Goal: Task Accomplishment & Management: Complete application form

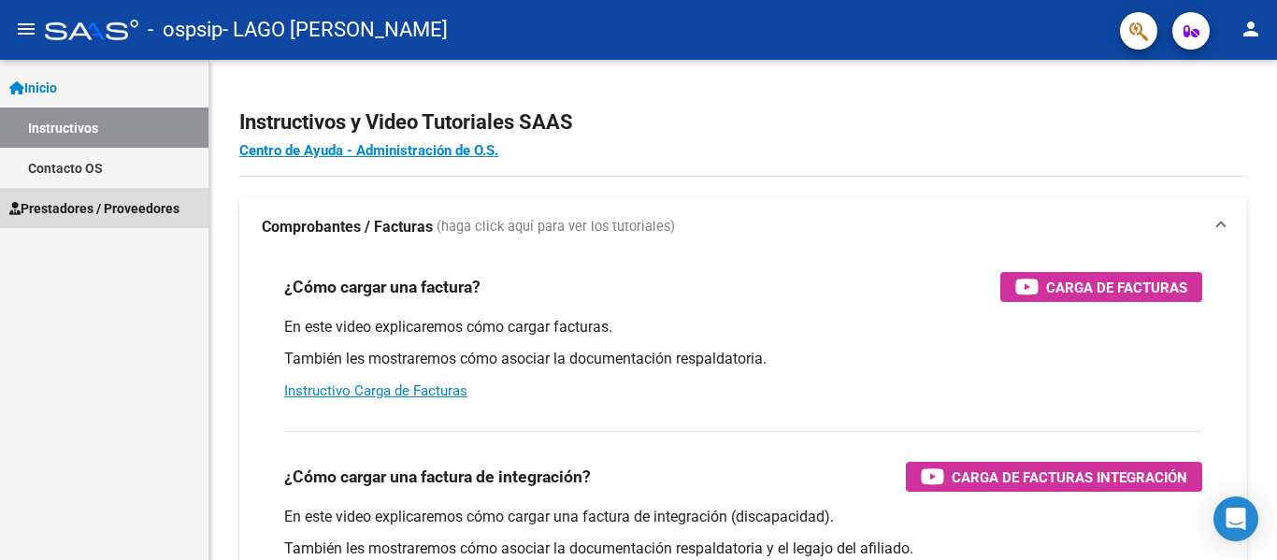
click at [97, 209] on span "Prestadores / Proveedores" at bounding box center [94, 208] width 170 height 21
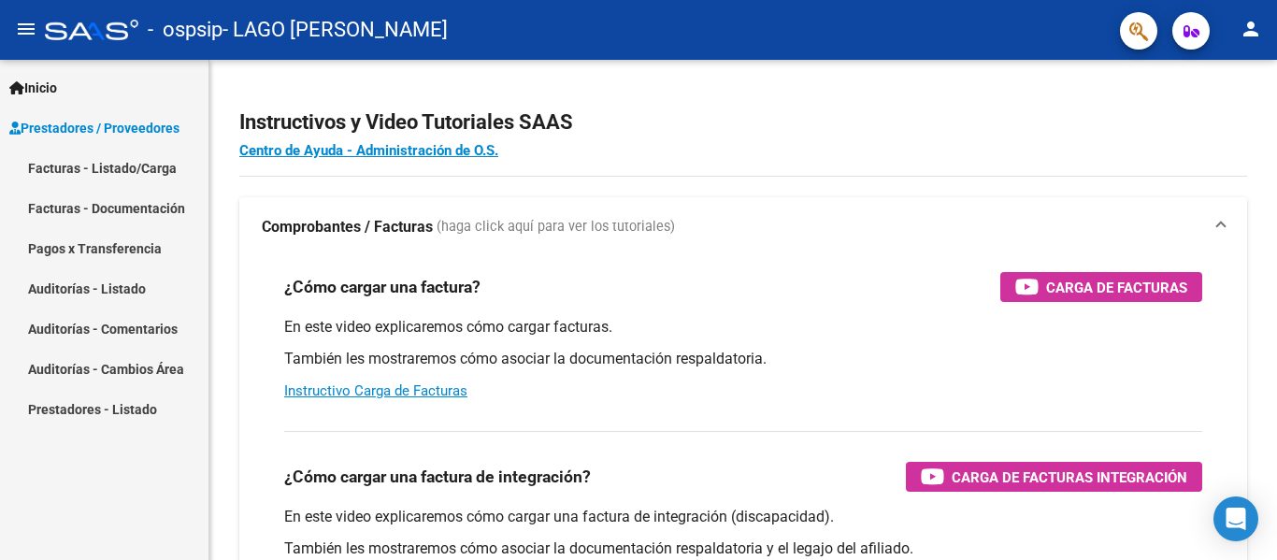
click at [110, 164] on link "Facturas - Listado/Carga" at bounding box center [104, 168] width 208 height 40
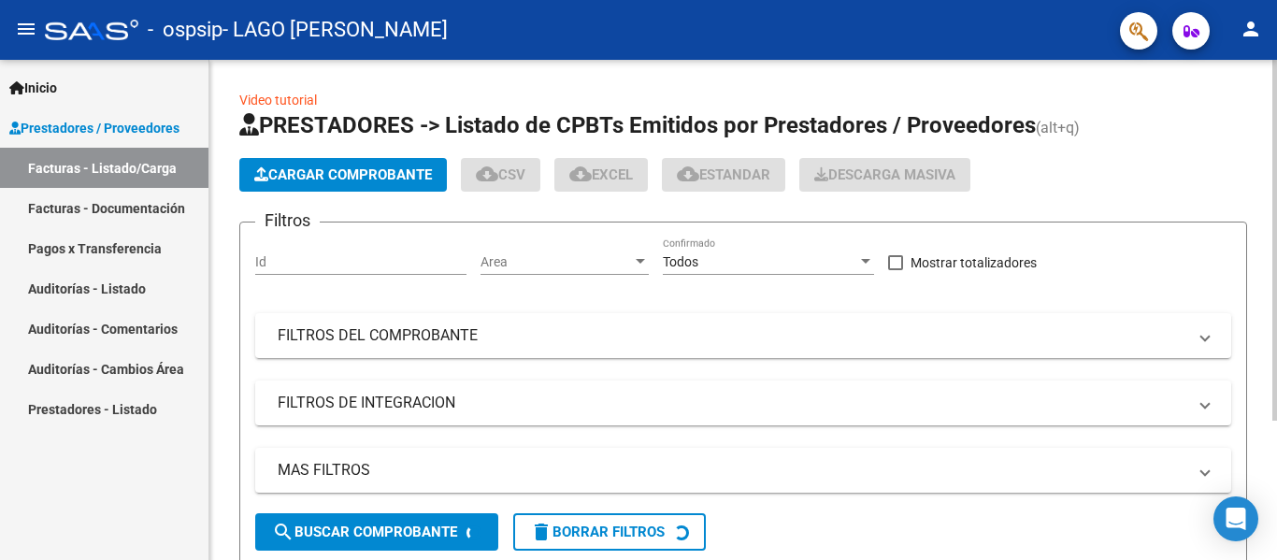
click at [280, 183] on button "Cargar Comprobante" at bounding box center [342, 175] width 207 height 34
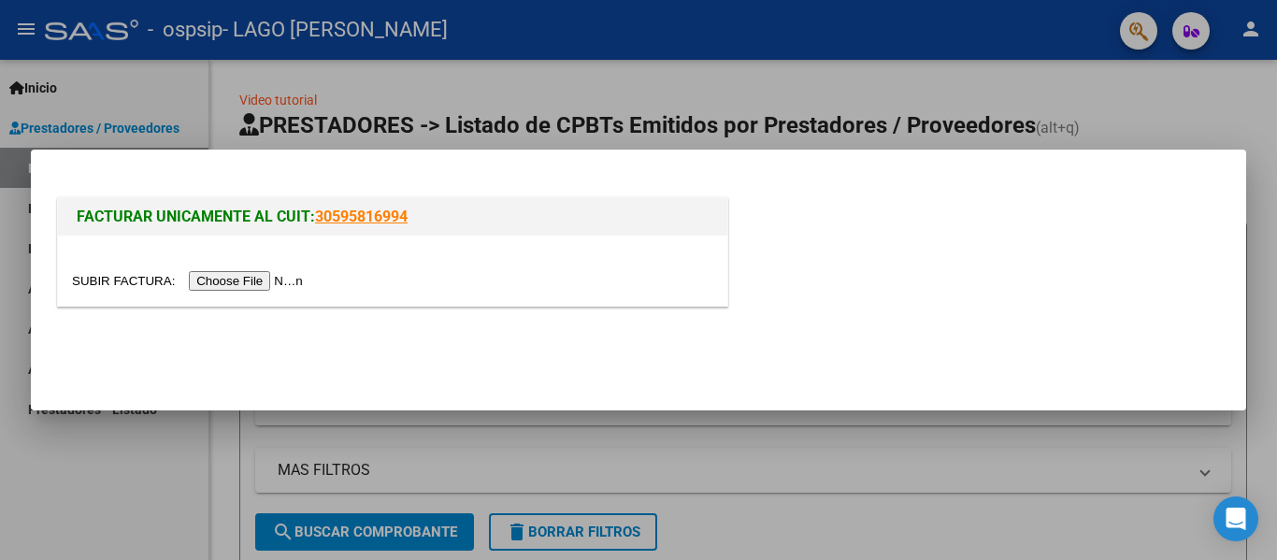
click at [278, 279] on input "file" at bounding box center [190, 281] width 236 height 20
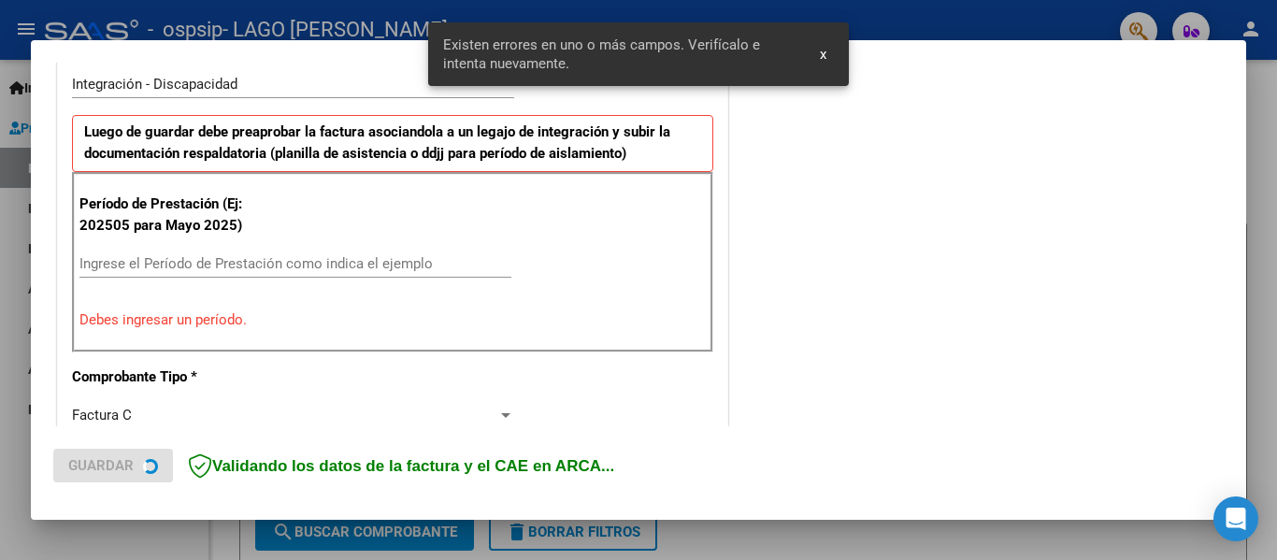
scroll to position [468, 0]
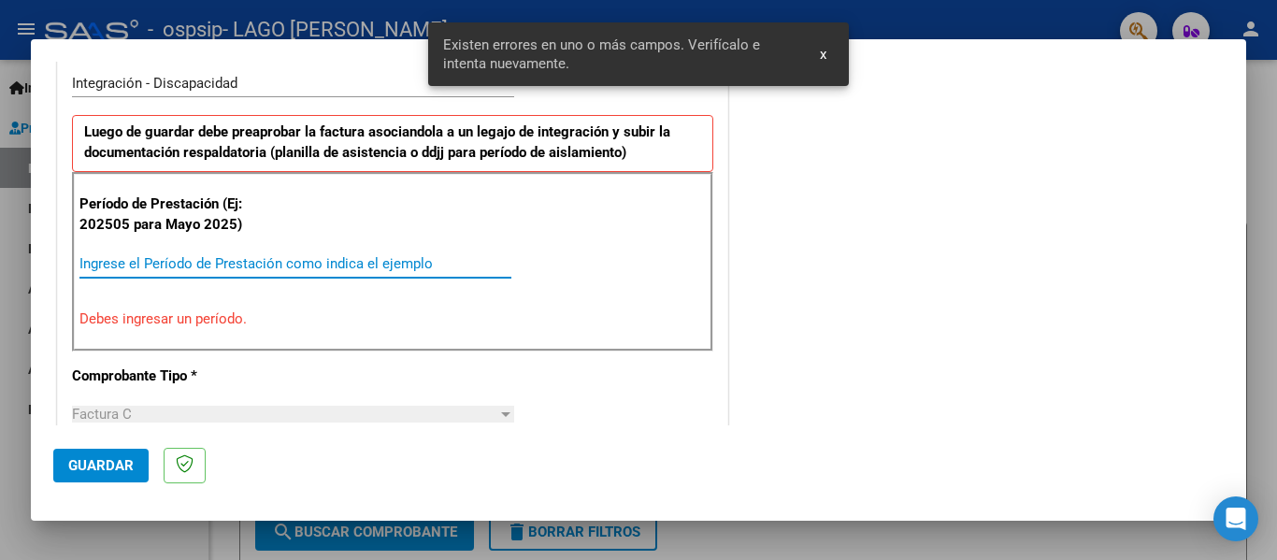
click at [329, 266] on input "Ingrese el Período de Prestación como indica el ejemplo" at bounding box center [295, 263] width 432 height 17
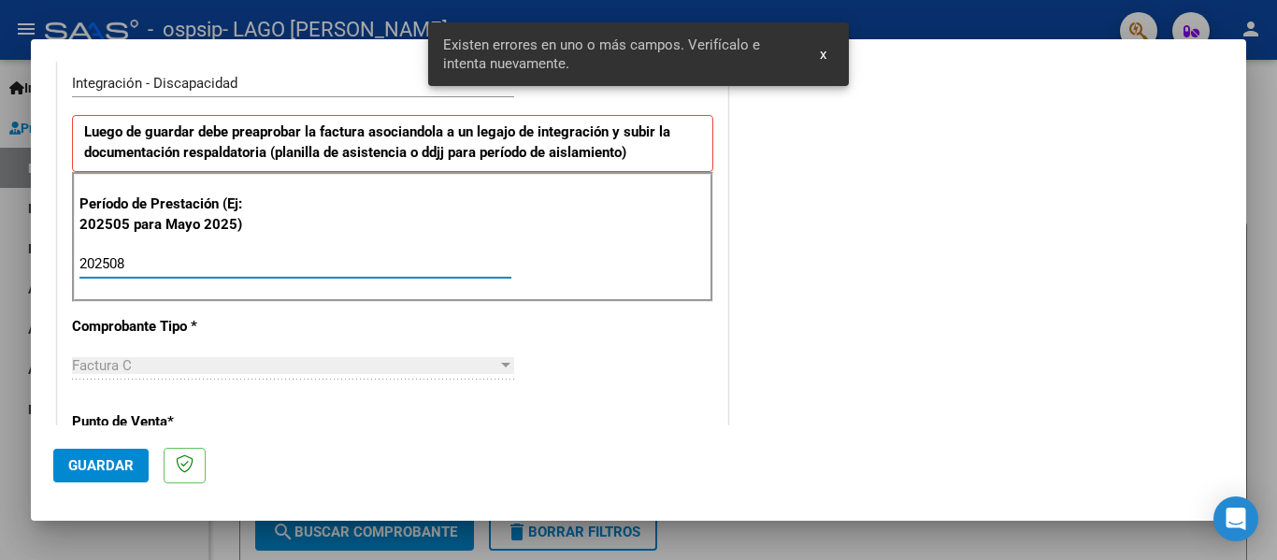
type input "202508"
click at [90, 454] on button "Guardar" at bounding box center [100, 466] width 95 height 34
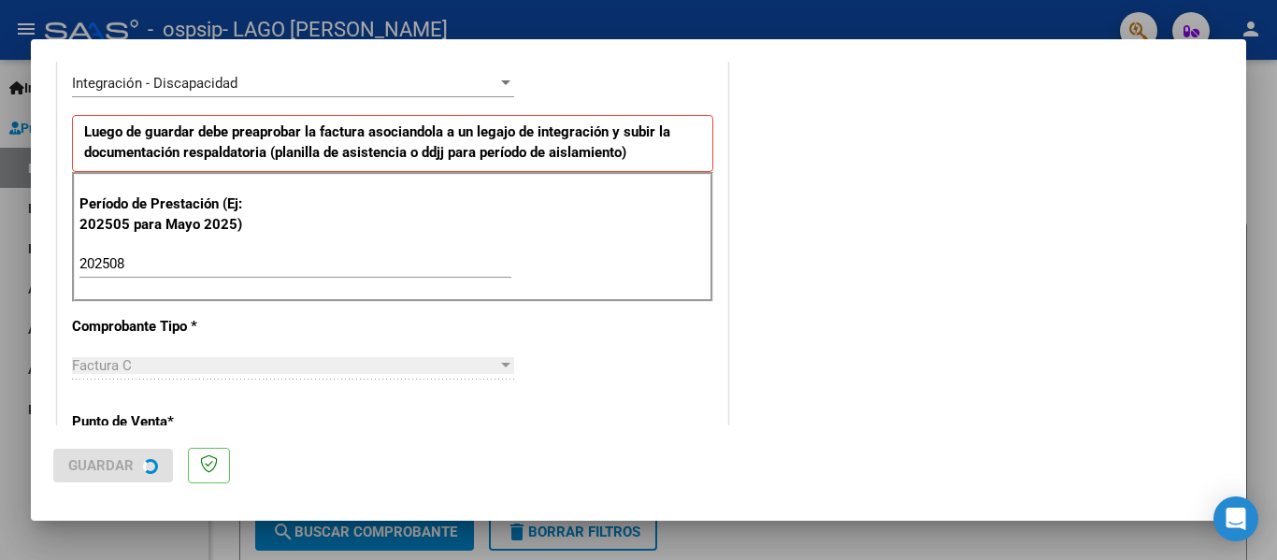
scroll to position [0, 0]
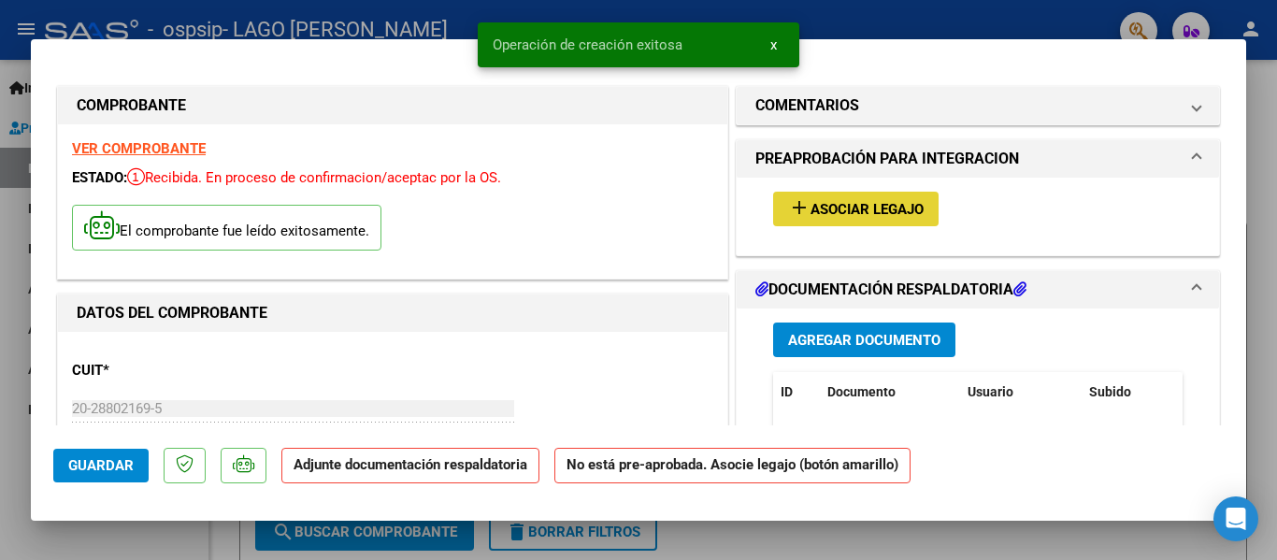
click at [824, 215] on span "Asociar Legajo" at bounding box center [866, 209] width 113 height 17
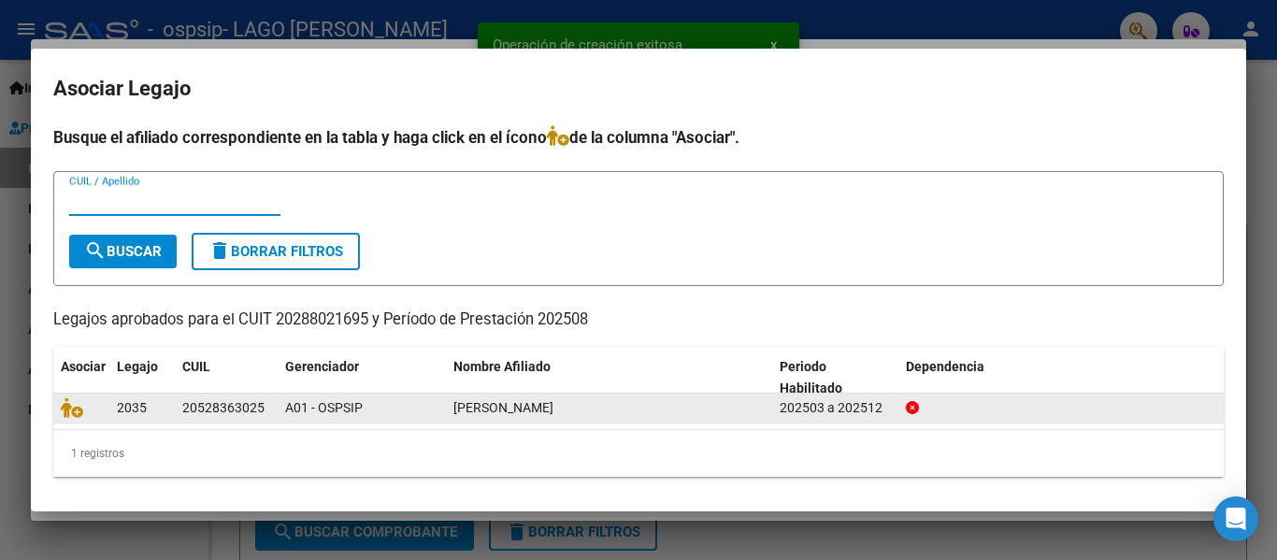
scroll to position [4, 0]
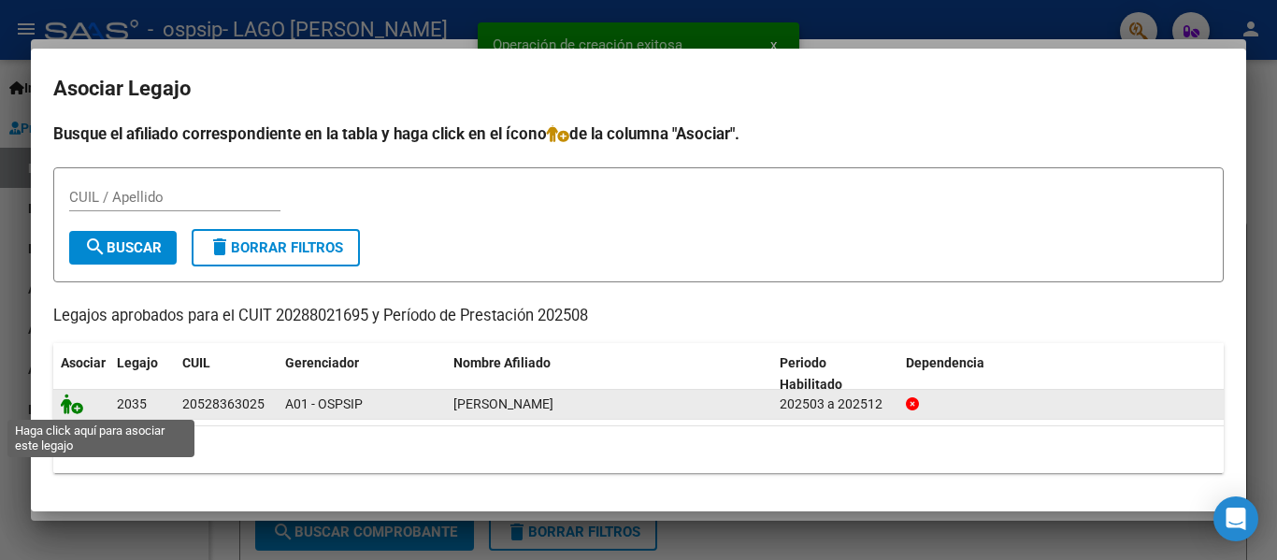
click at [74, 407] on icon at bounding box center [72, 403] width 22 height 21
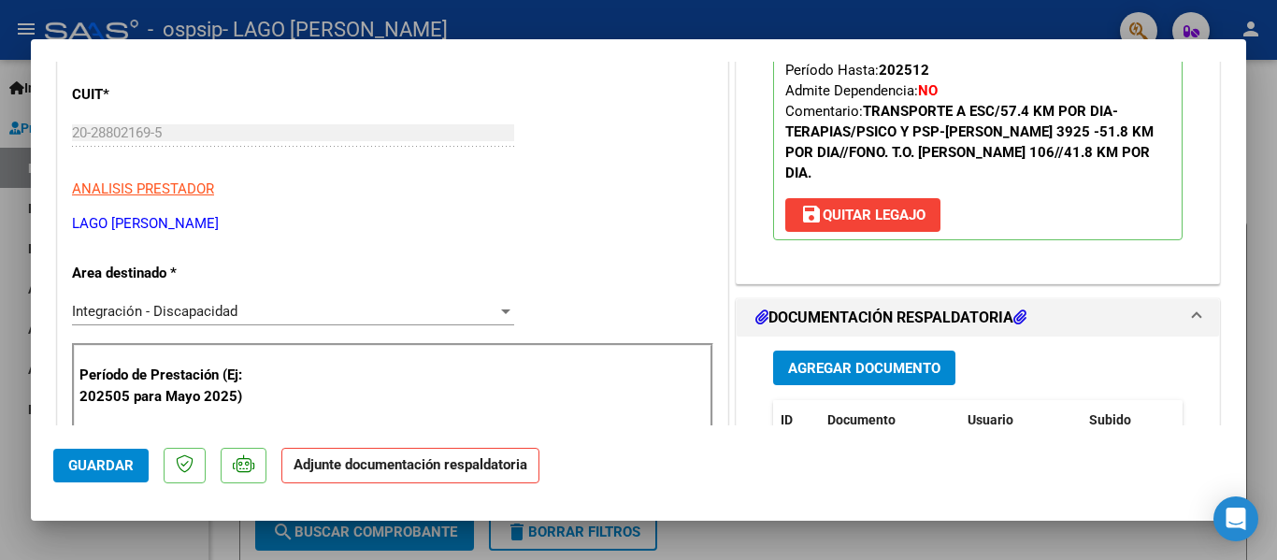
scroll to position [374, 0]
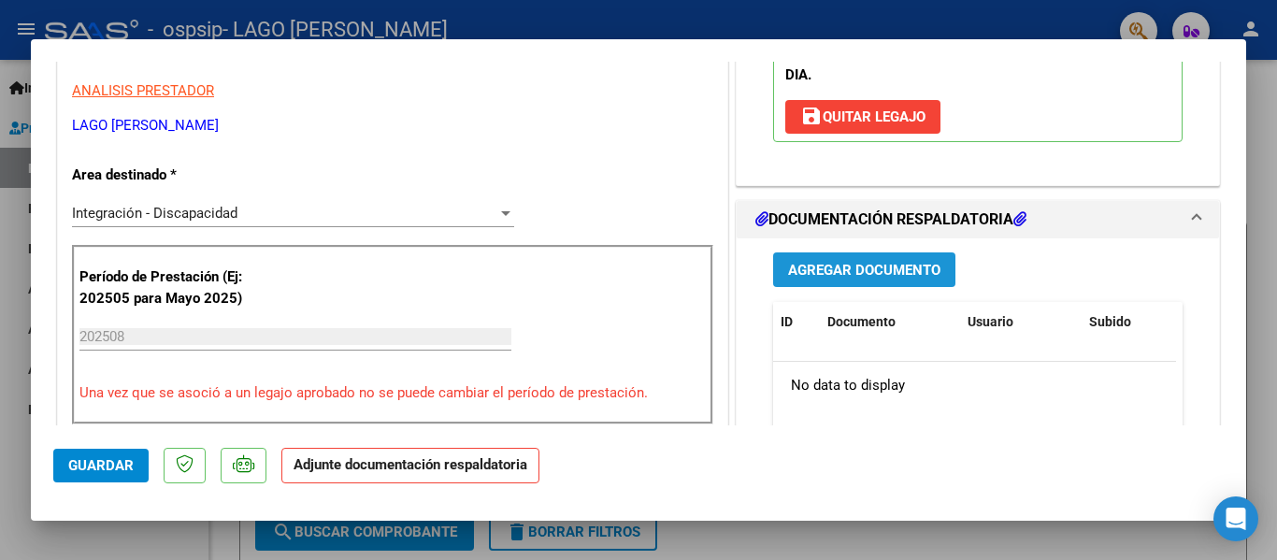
click at [861, 262] on span "Agregar Documento" at bounding box center [864, 270] width 152 height 17
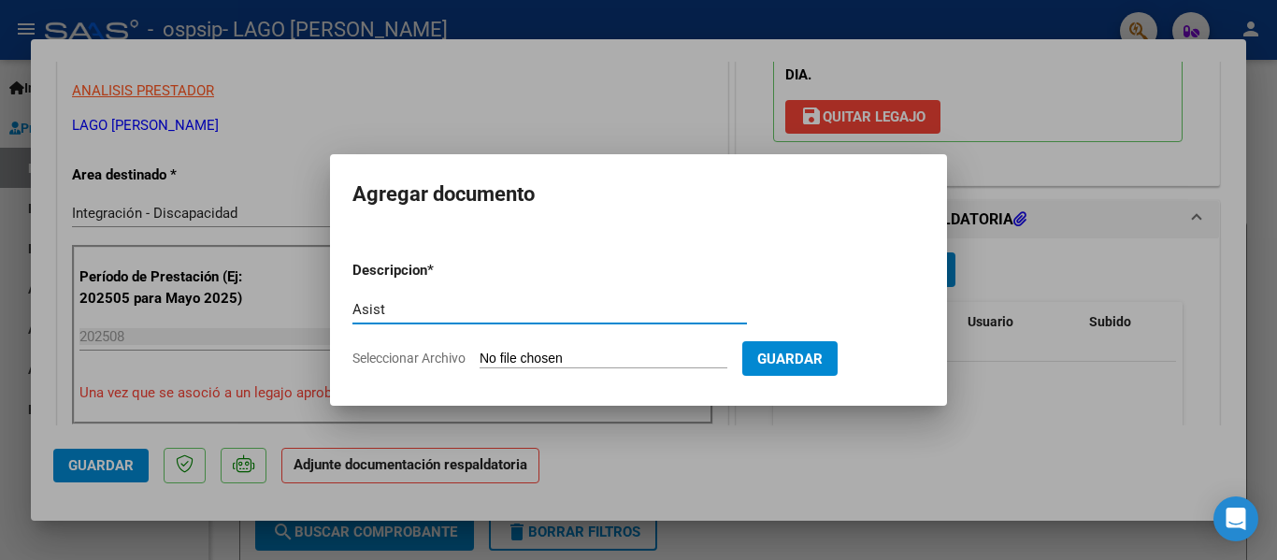
type input "Asist"
click at [613, 356] on input "Seleccionar Archivo" at bounding box center [603, 359] width 248 height 18
type input "C:\fakepath\Asist Sánchez Colegio Agosto.pdf"
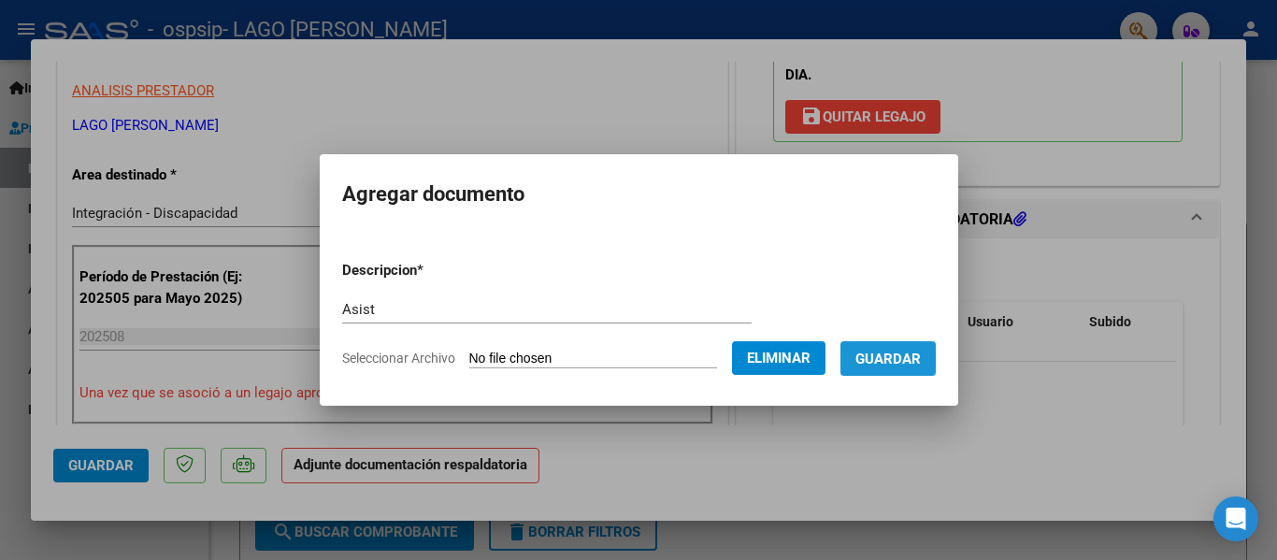
click at [921, 358] on span "Guardar" at bounding box center [887, 358] width 65 height 17
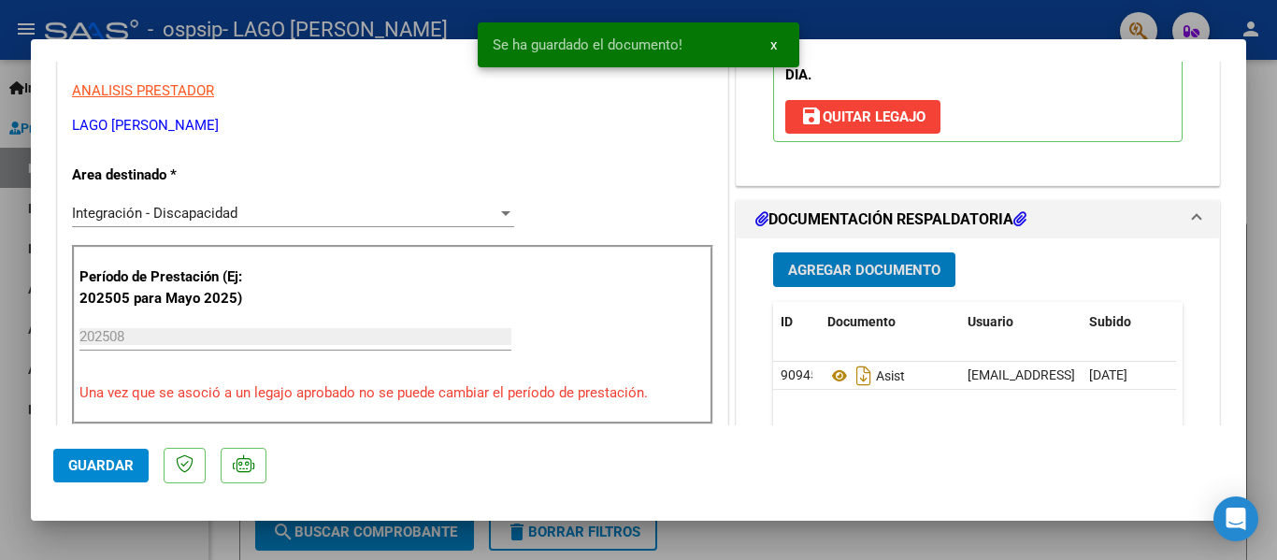
click at [135, 473] on button "Guardar" at bounding box center [100, 466] width 95 height 34
click at [135, 528] on div at bounding box center [638, 280] width 1277 height 560
type input "$ 0,00"
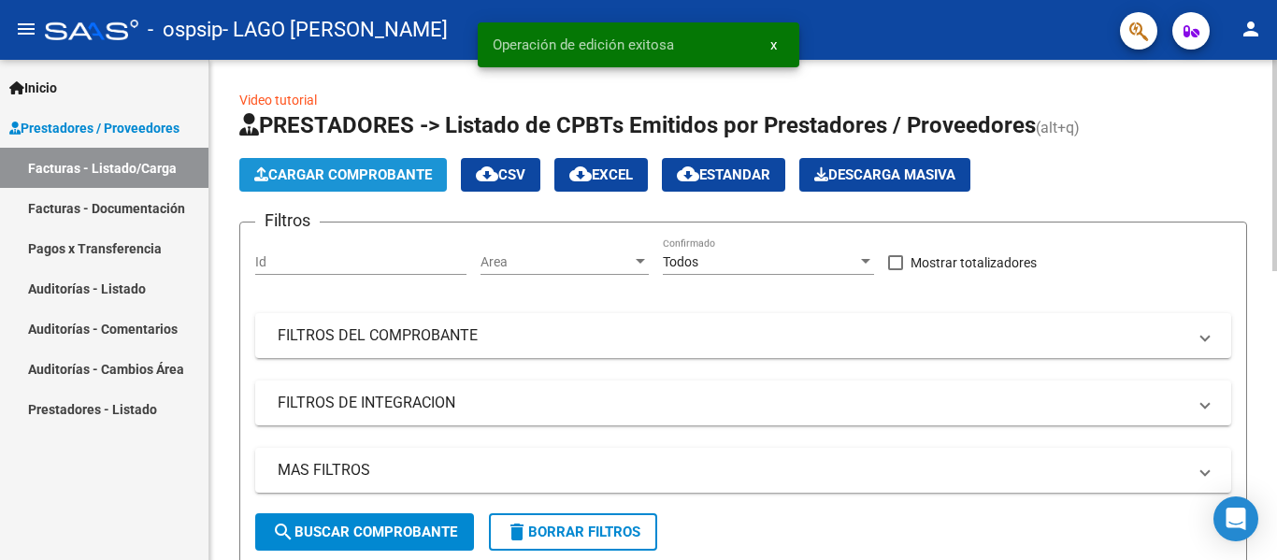
click at [378, 183] on button "Cargar Comprobante" at bounding box center [342, 175] width 207 height 34
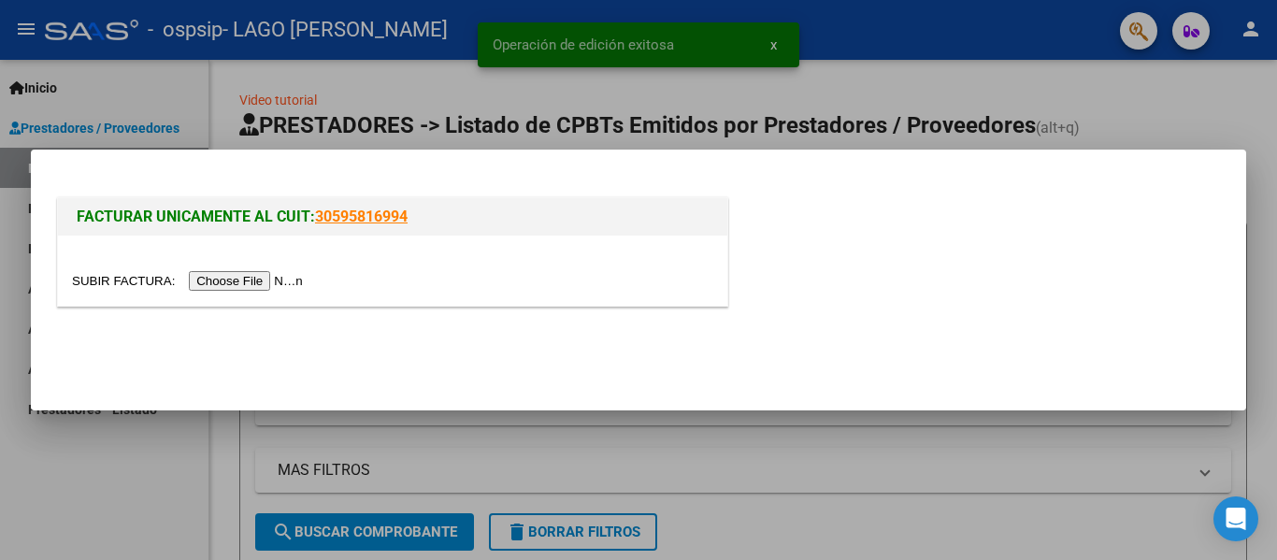
click at [293, 279] on input "file" at bounding box center [190, 281] width 236 height 20
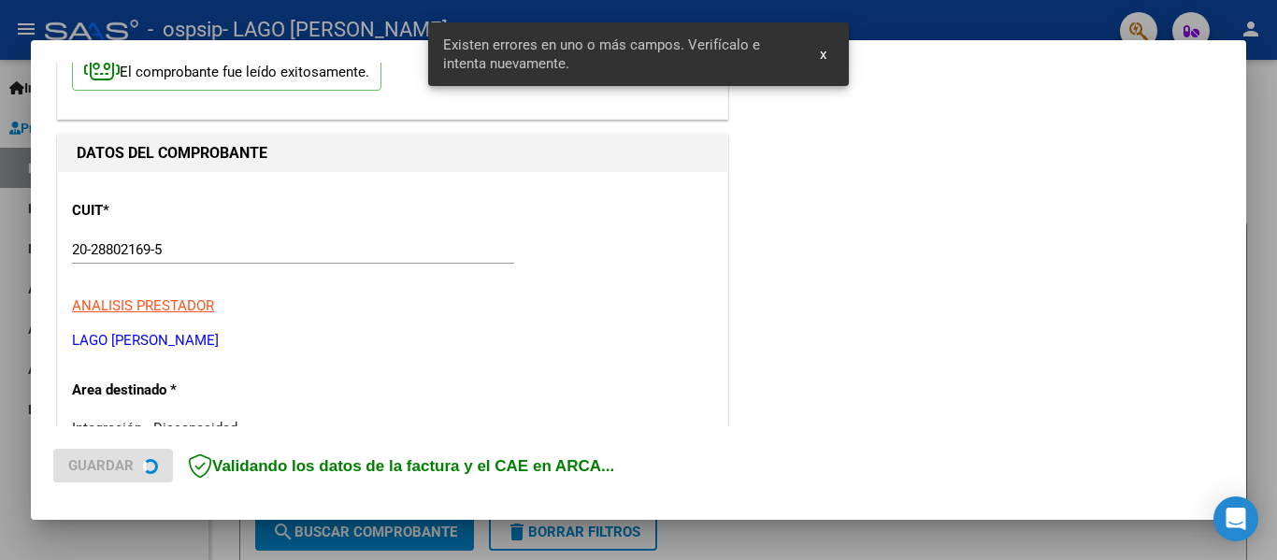
scroll to position [434, 0]
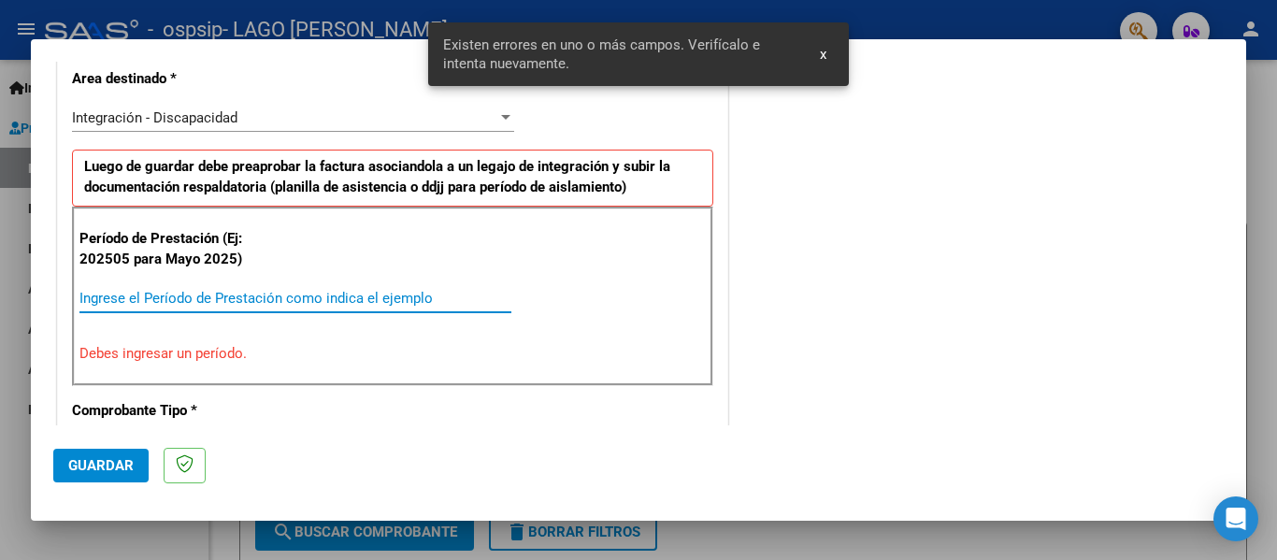
click at [261, 300] on input "Ingrese el Período de Prestación como indica el ejemplo" at bounding box center [295, 298] width 432 height 17
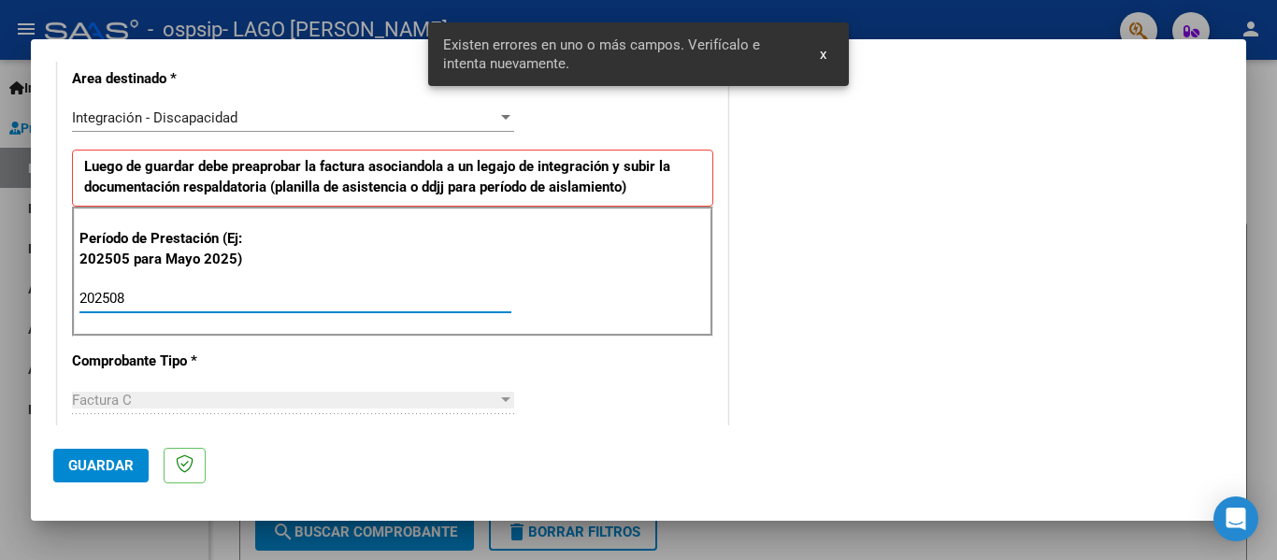
type input "202508"
click at [81, 463] on span "Guardar" at bounding box center [100, 465] width 65 height 17
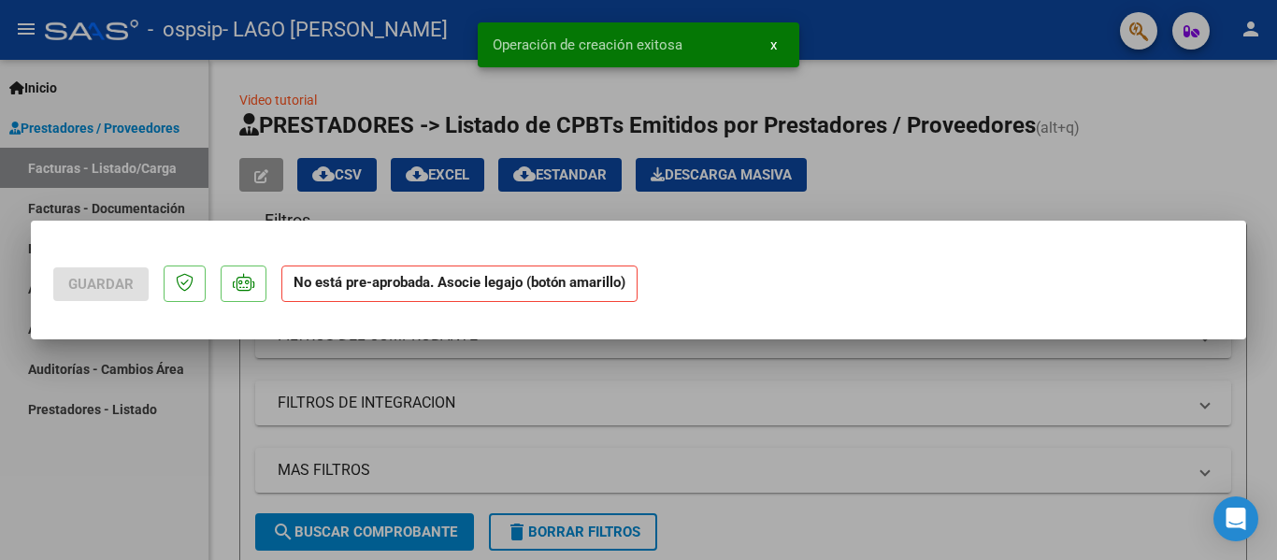
scroll to position [0, 0]
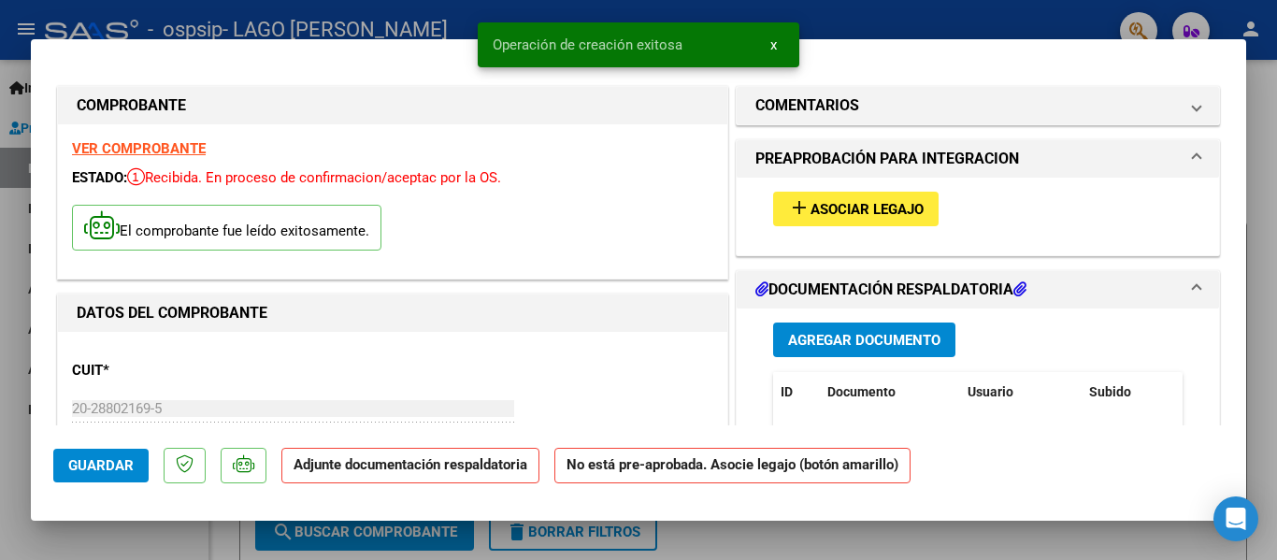
click at [791, 202] on mat-icon "add" at bounding box center [799, 207] width 22 height 22
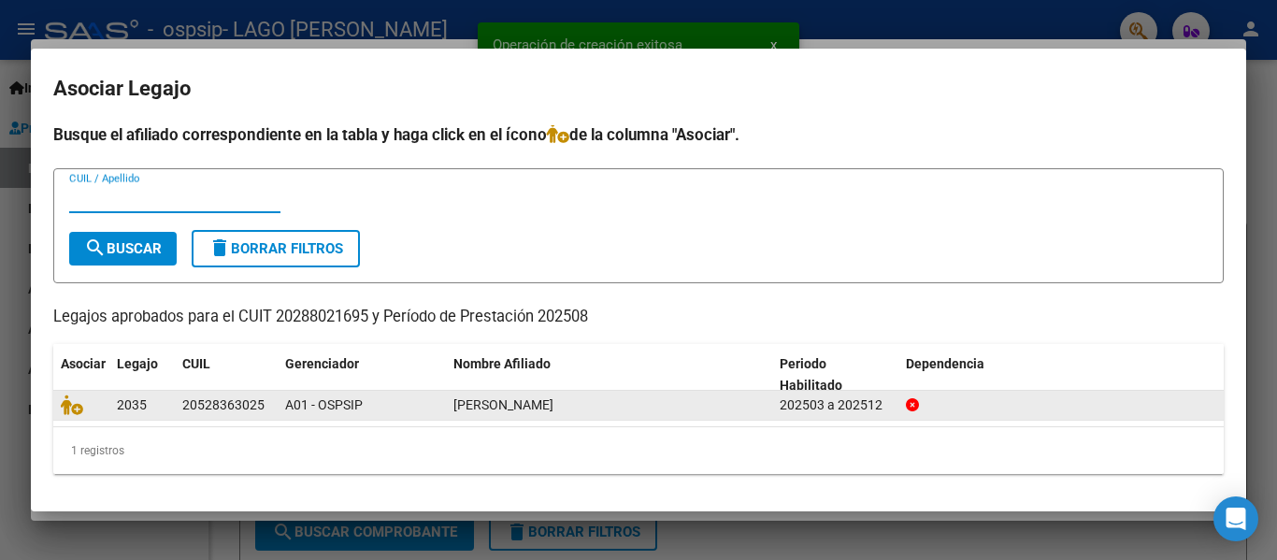
scroll to position [4, 0]
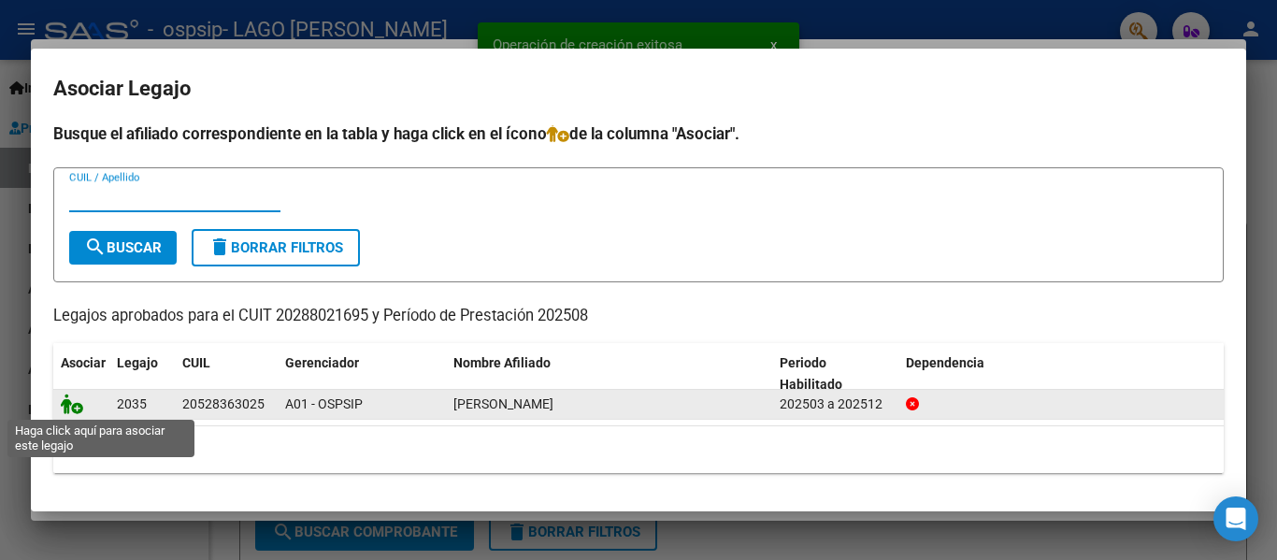
click at [79, 406] on icon at bounding box center [72, 403] width 22 height 21
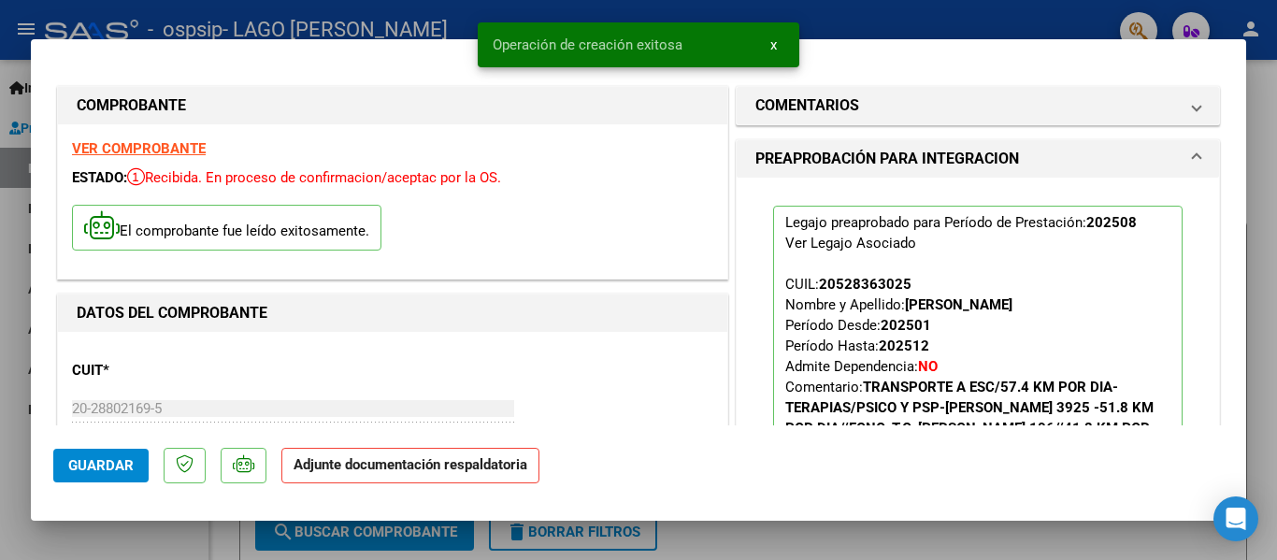
scroll to position [467, 0]
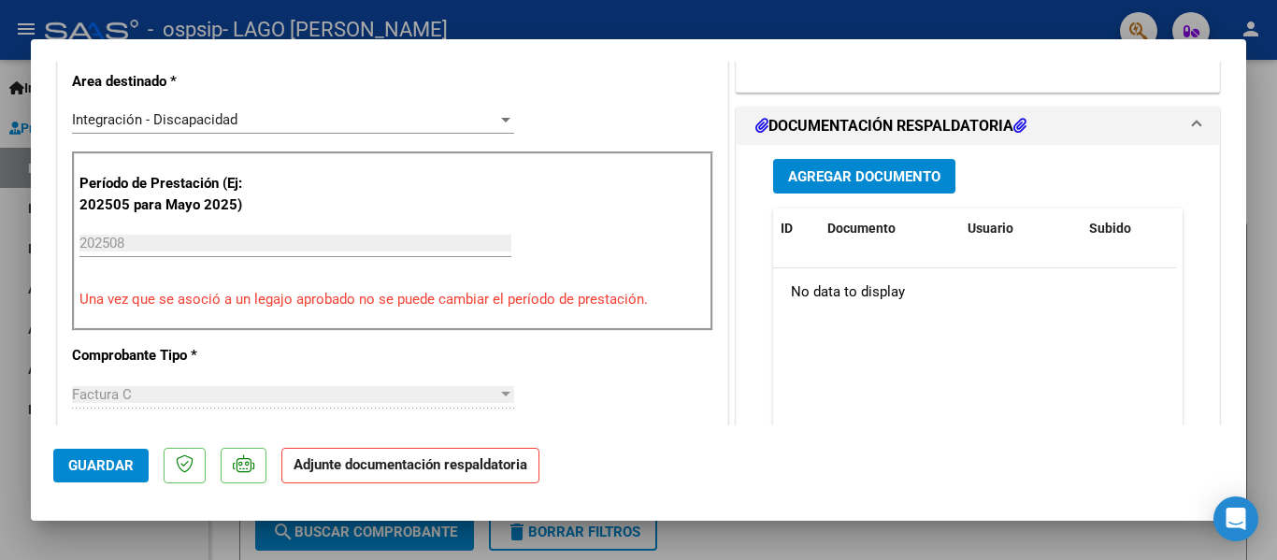
click at [827, 168] on span "Agregar Documento" at bounding box center [864, 176] width 152 height 17
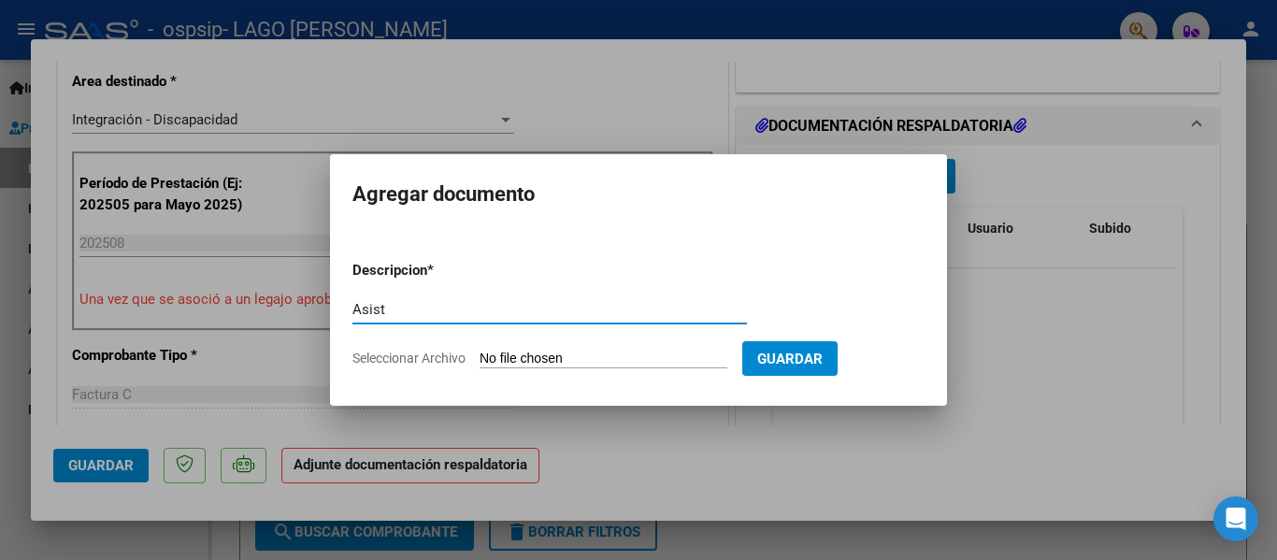
type input "Asist"
click at [564, 358] on input "Seleccionar Archivo" at bounding box center [603, 359] width 248 height 18
type input "C:\fakepath\Asist [PERSON_NAME].pdf"
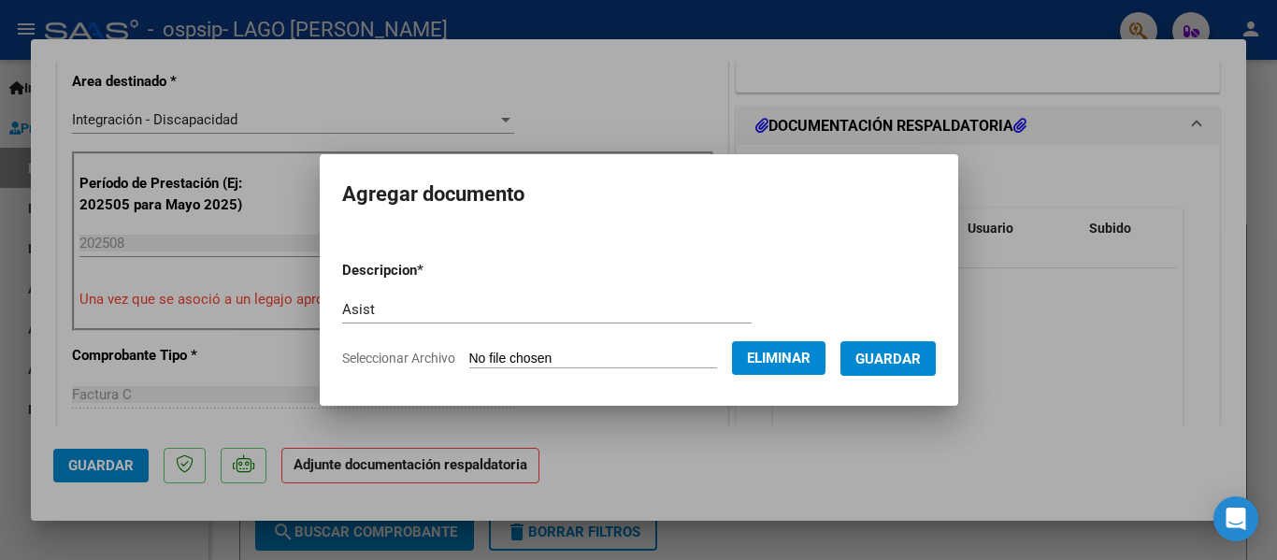
click at [905, 357] on span "Guardar" at bounding box center [887, 358] width 65 height 17
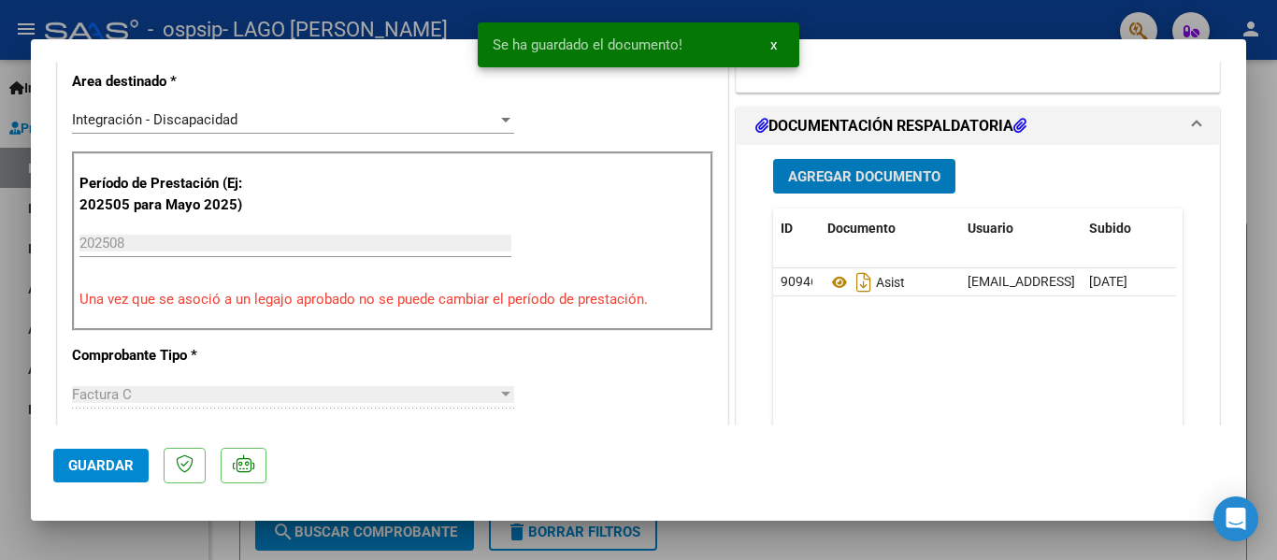
click at [130, 473] on span "Guardar" at bounding box center [100, 465] width 65 height 17
click at [130, 531] on div at bounding box center [638, 280] width 1277 height 560
type input "$ 0,00"
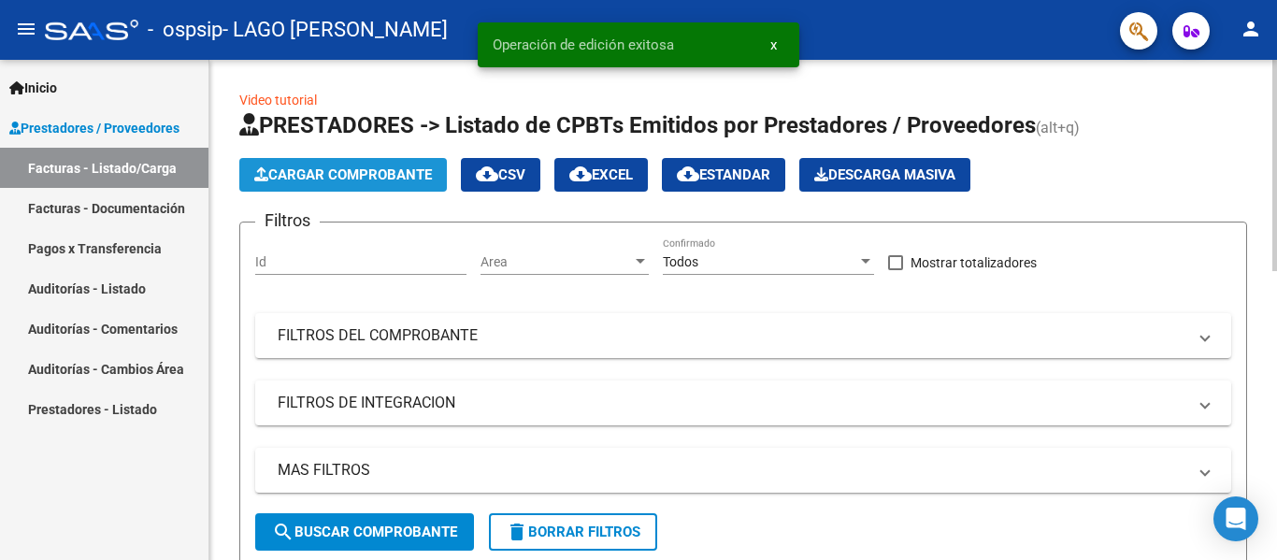
click at [438, 180] on button "Cargar Comprobante" at bounding box center [342, 175] width 207 height 34
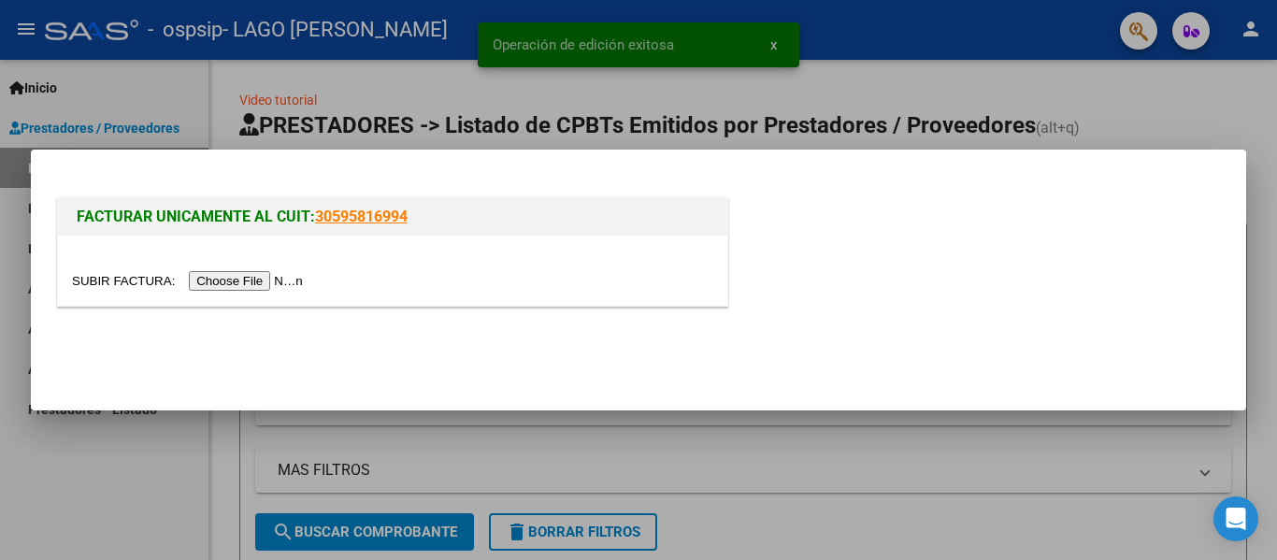
click at [295, 282] on input "file" at bounding box center [190, 281] width 236 height 20
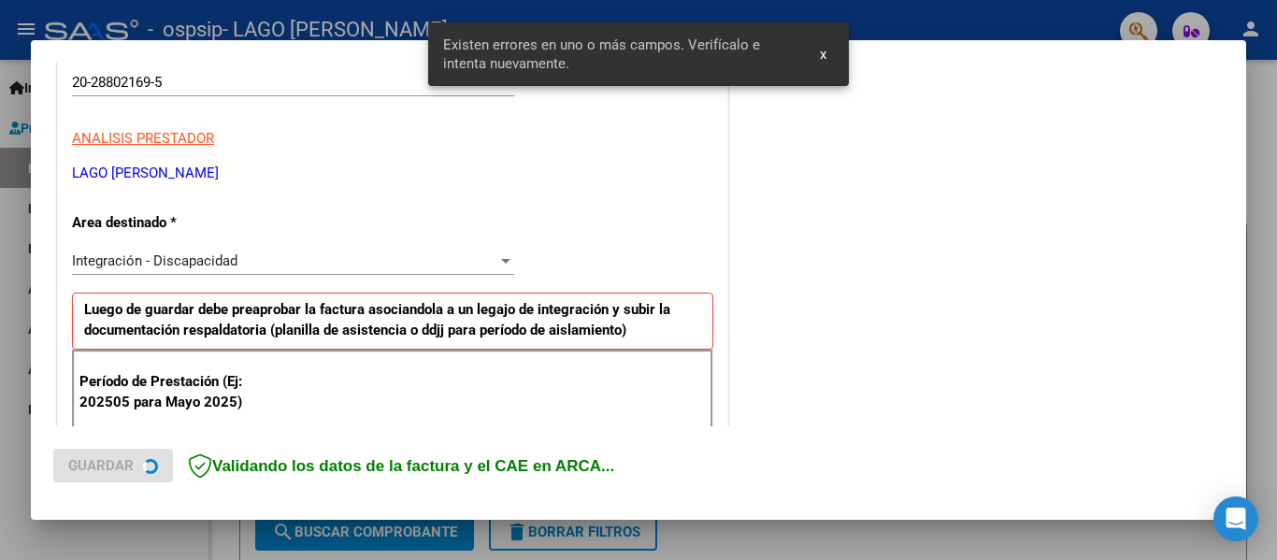
scroll to position [434, 0]
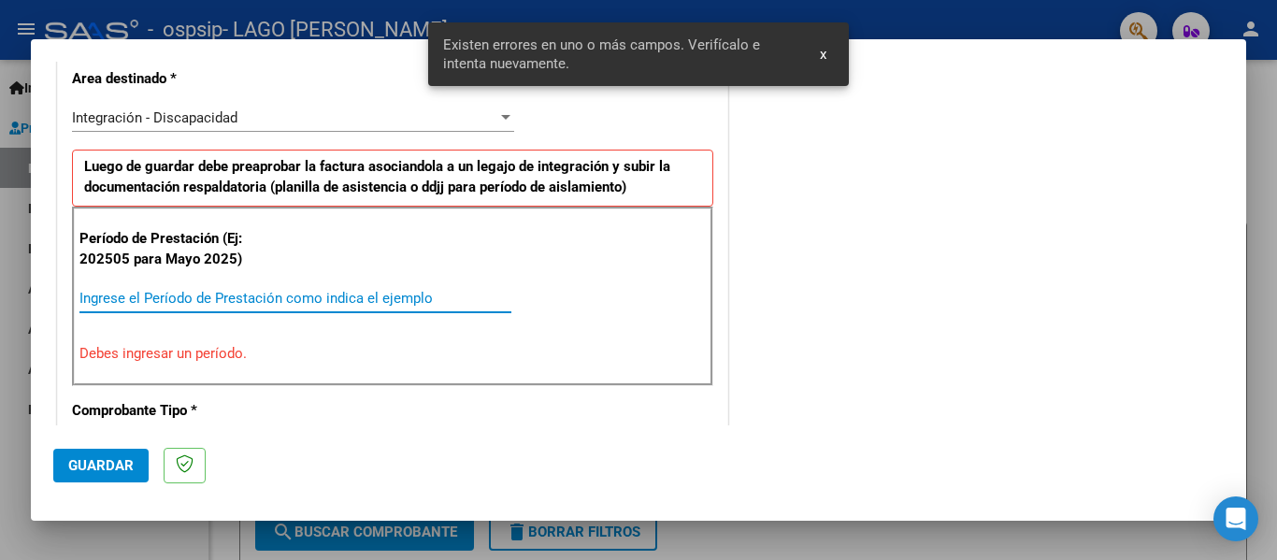
click at [273, 300] on input "Ingrese el Período de Prestación como indica el ejemplo" at bounding box center [295, 298] width 432 height 17
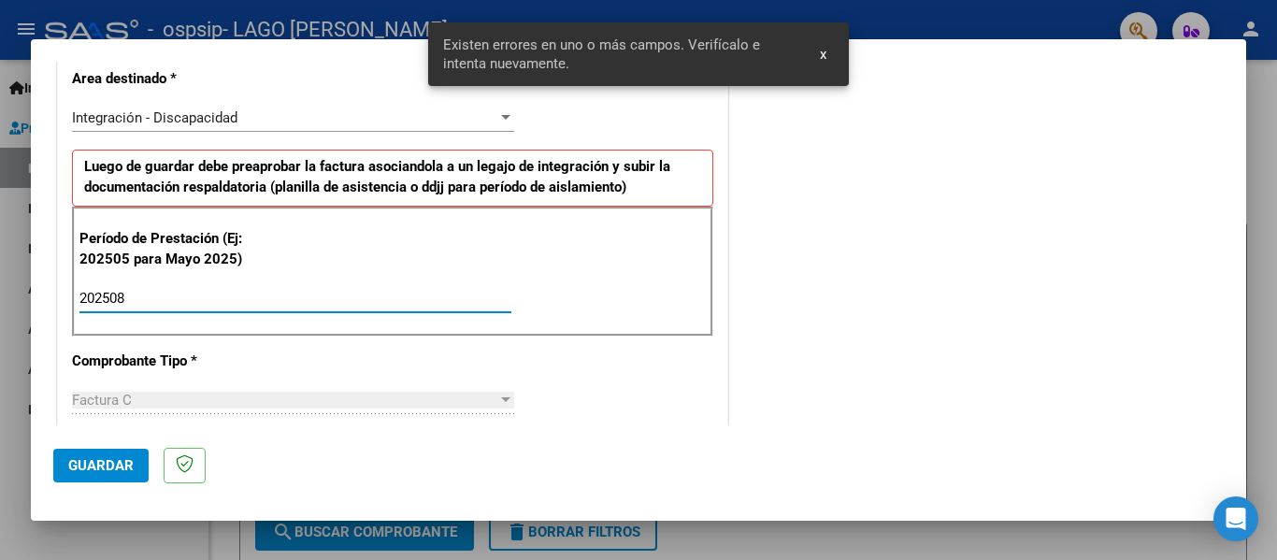
type input "202508"
click at [115, 453] on button "Guardar" at bounding box center [100, 466] width 95 height 34
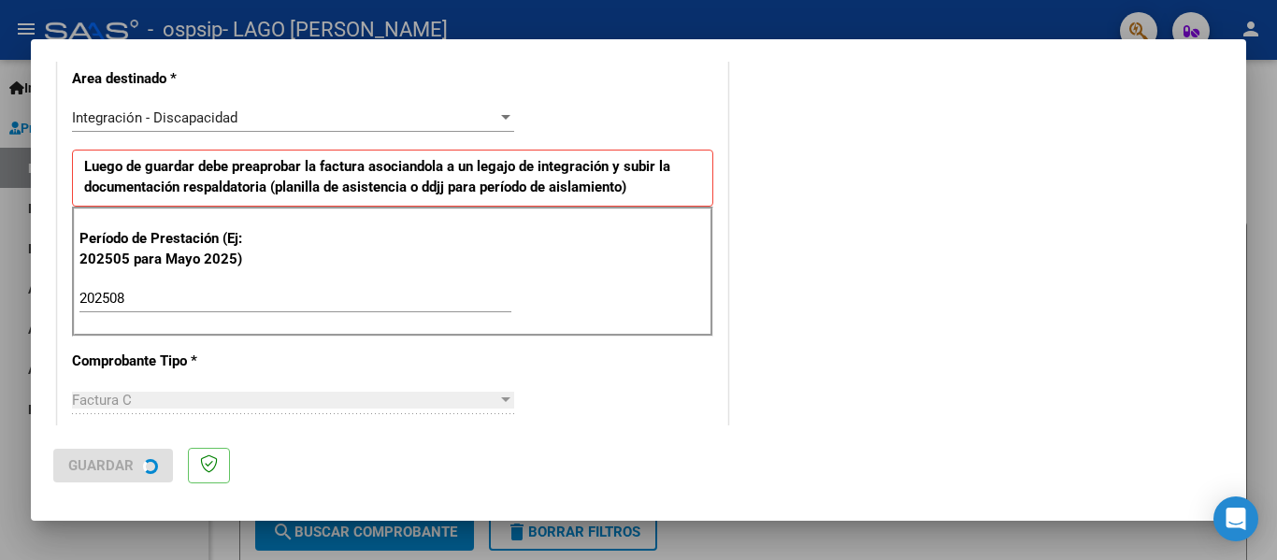
scroll to position [0, 0]
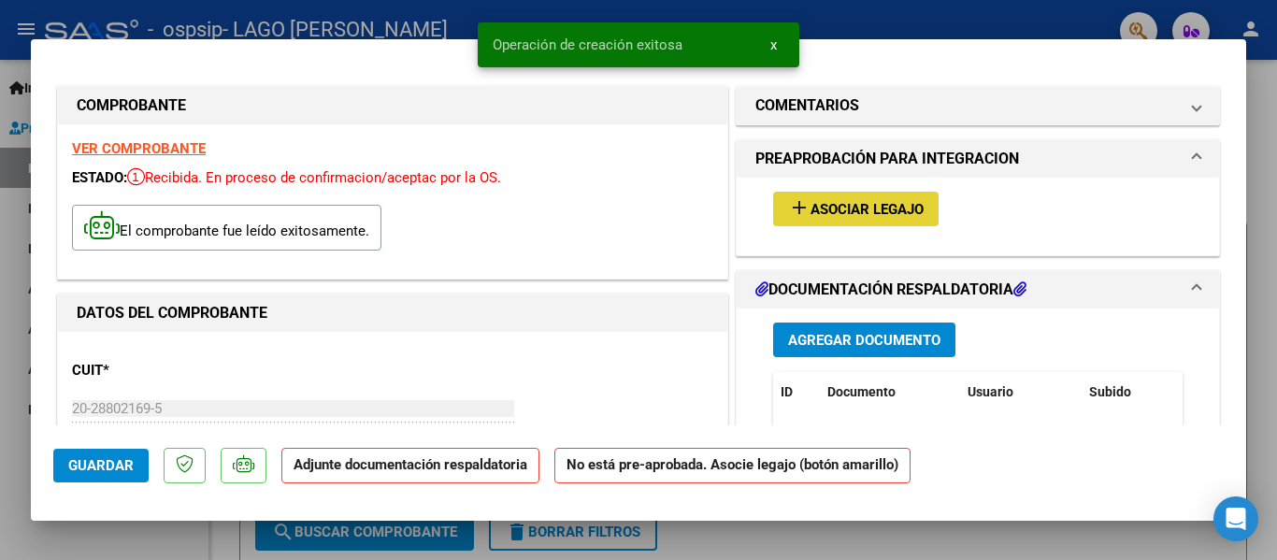
click at [793, 205] on mat-icon "add" at bounding box center [799, 207] width 22 height 22
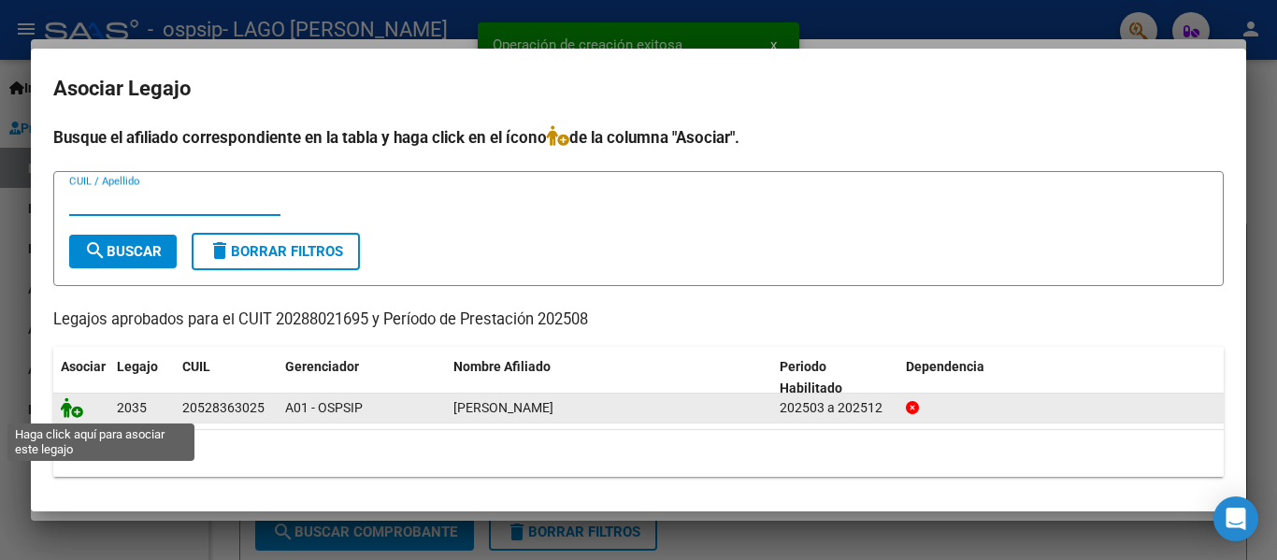
click at [71, 413] on icon at bounding box center [72, 407] width 22 height 21
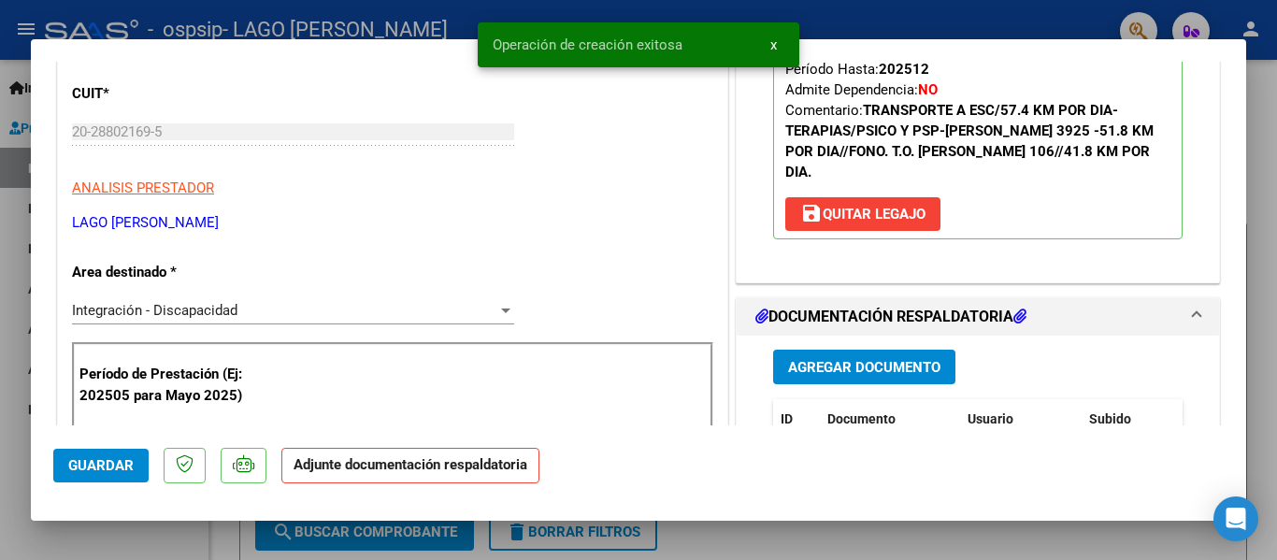
scroll to position [280, 0]
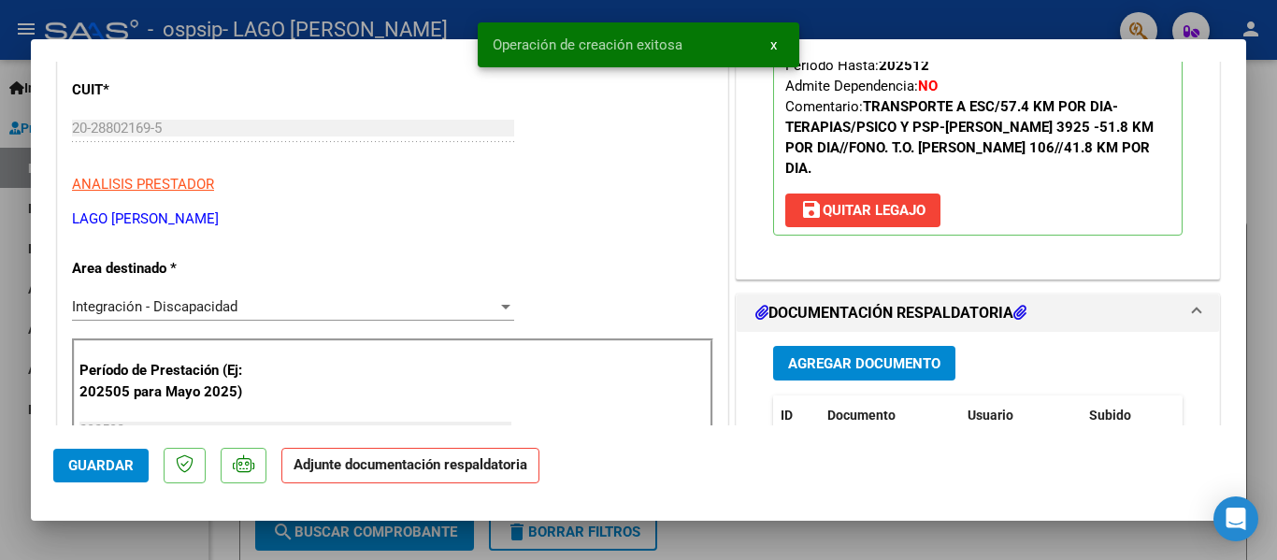
click at [864, 346] on button "Agregar Documento" at bounding box center [864, 363] width 182 height 35
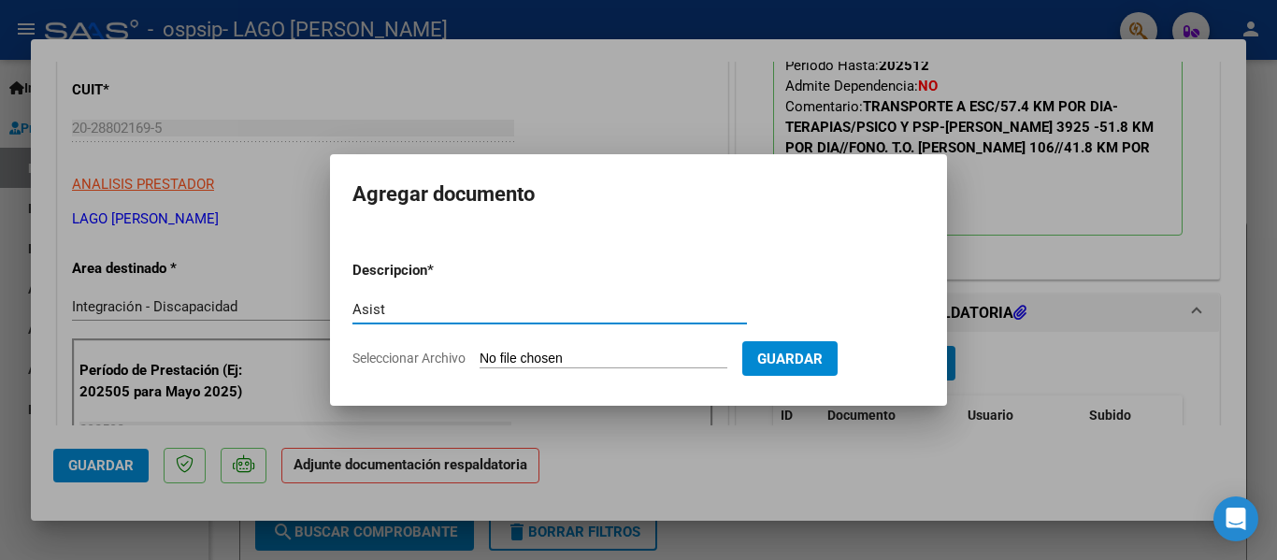
type input "Asist"
click at [585, 356] on input "Seleccionar Archivo" at bounding box center [603, 359] width 248 height 18
type input "C:\fakepath\Asist [PERSON_NAME].pdf"
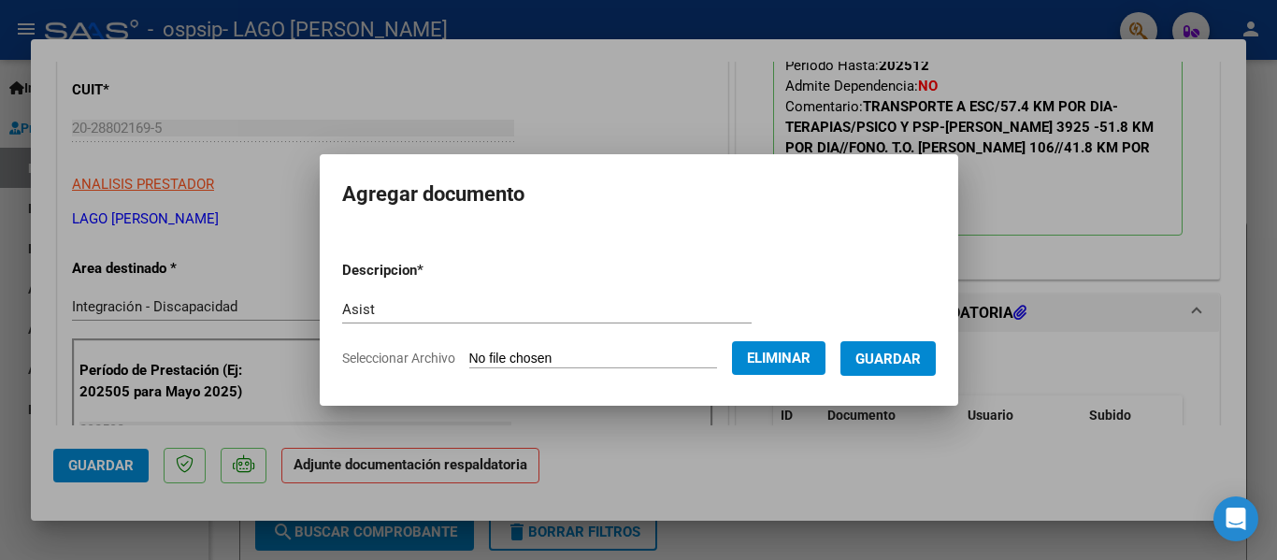
click at [909, 369] on button "Guardar" at bounding box center [887, 358] width 95 height 35
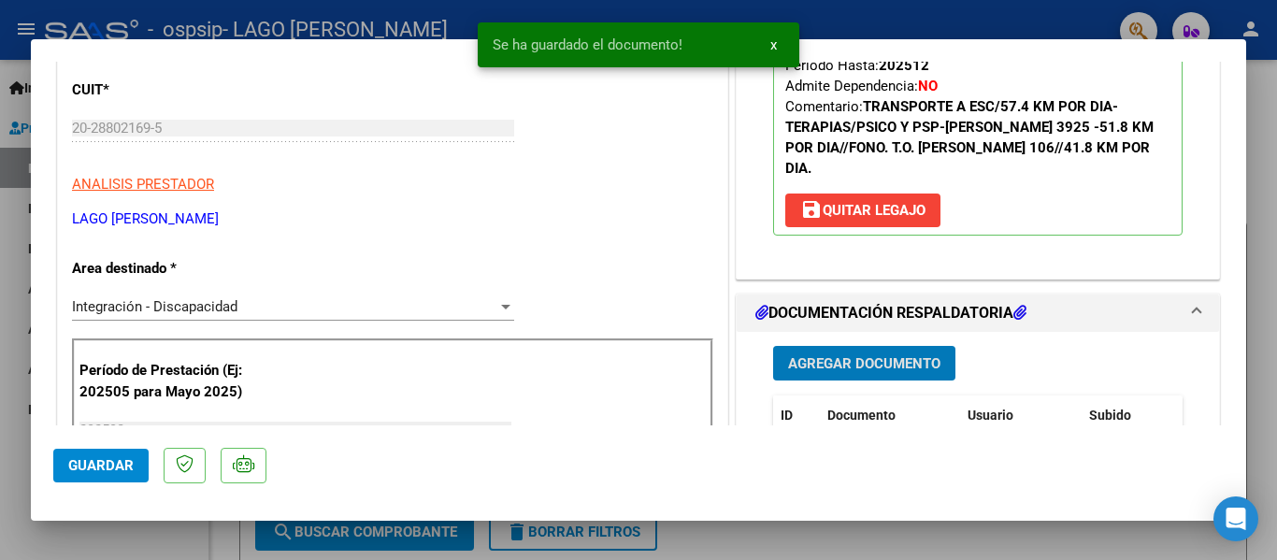
click at [104, 470] on span "Guardar" at bounding box center [100, 465] width 65 height 17
click at [95, 536] on div at bounding box center [638, 280] width 1277 height 560
type input "$ 0,00"
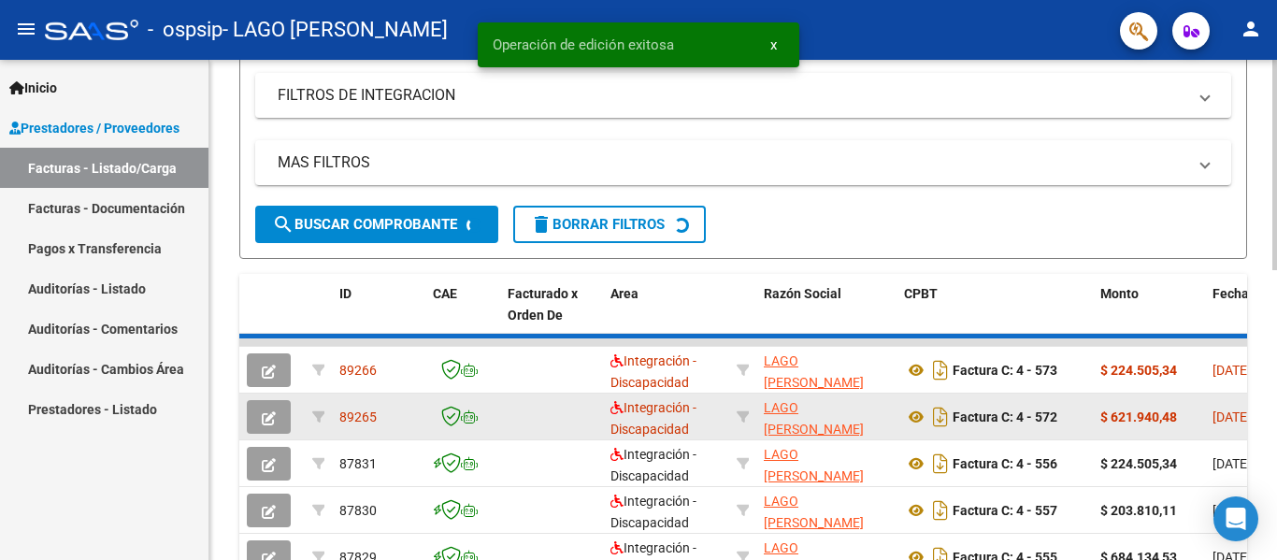
scroll to position [374, 0]
